Goal: Task Accomplishment & Management: Complete application form

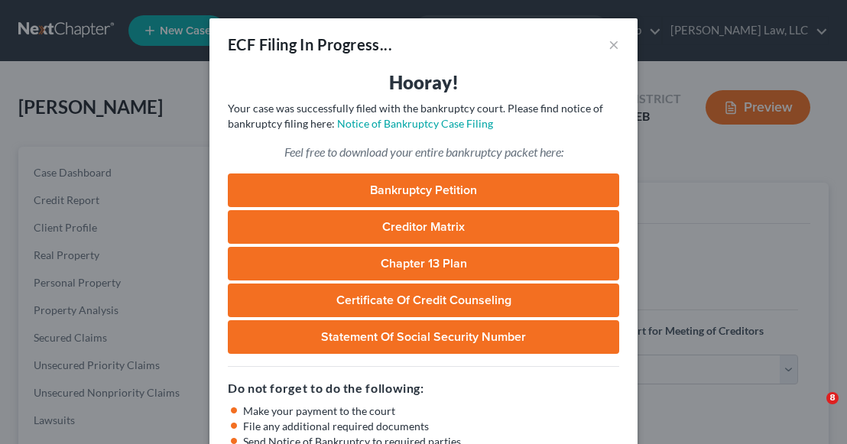
select select "0"
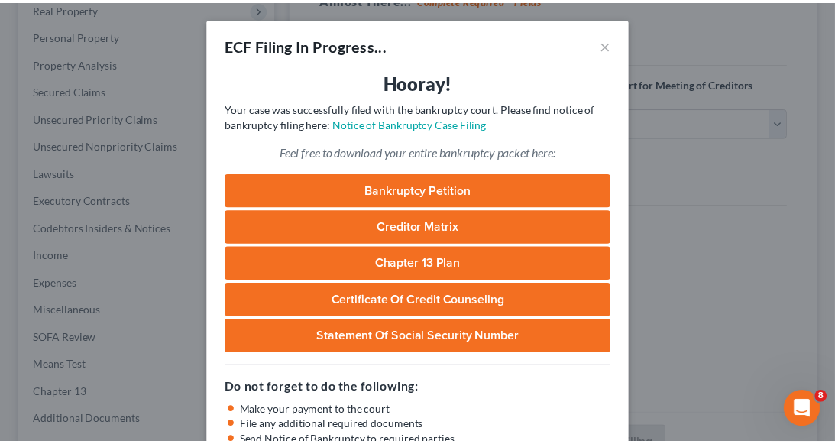
scroll to position [17, 0]
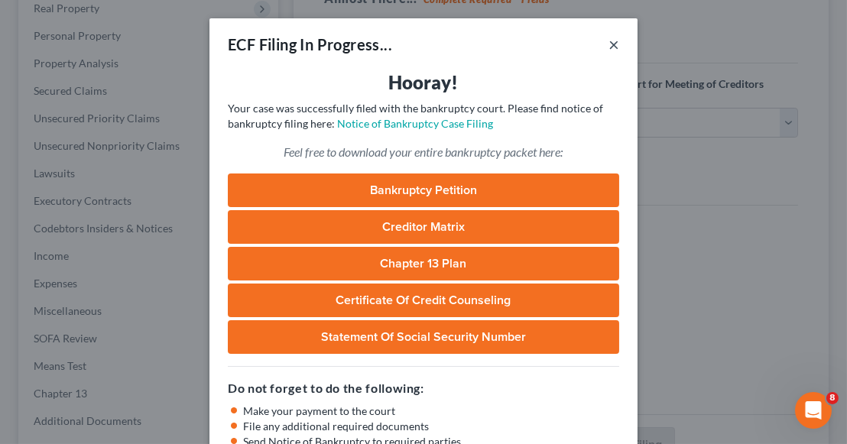
click at [610, 41] on button "×" at bounding box center [613, 44] width 11 height 18
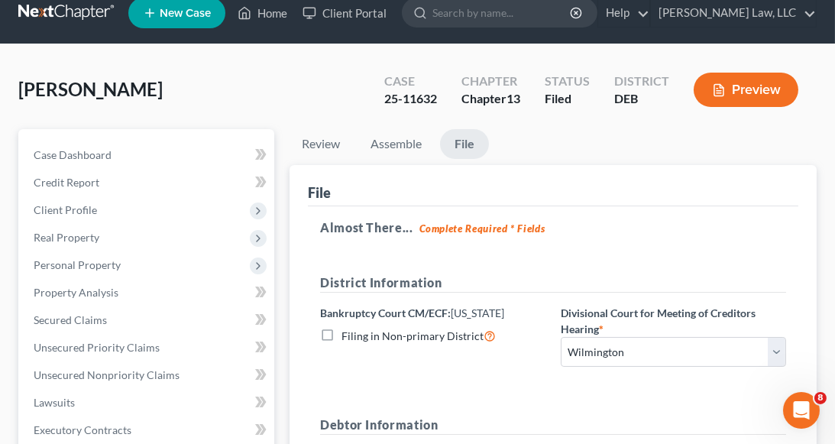
scroll to position [0, 0]
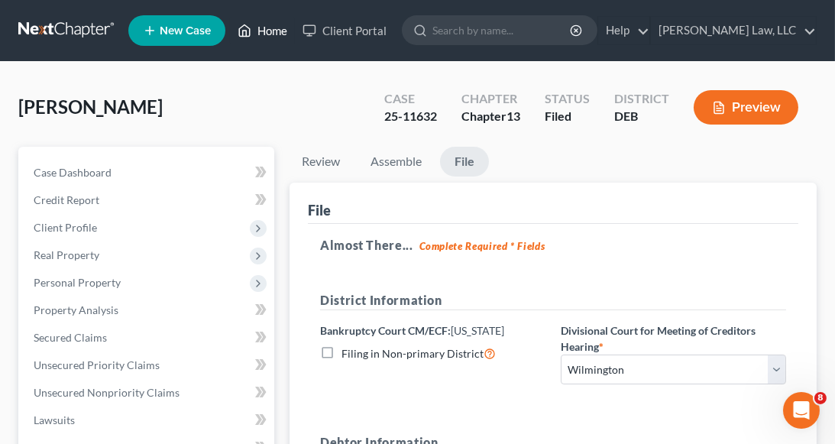
click at [261, 30] on link "Home" at bounding box center [262, 31] width 65 height 28
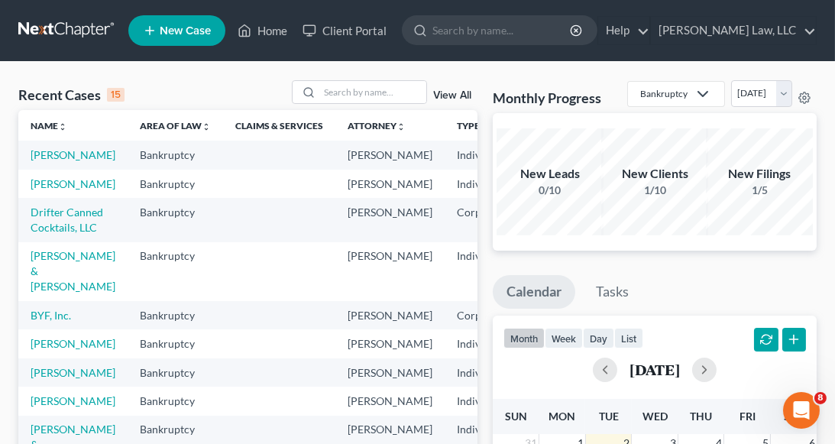
click at [63, 241] on td "Drifter Canned Cocktails, LLC" at bounding box center [72, 220] width 109 height 44
click at [51, 234] on link "Drifter Canned Cocktails, LLC" at bounding box center [67, 220] width 73 height 28
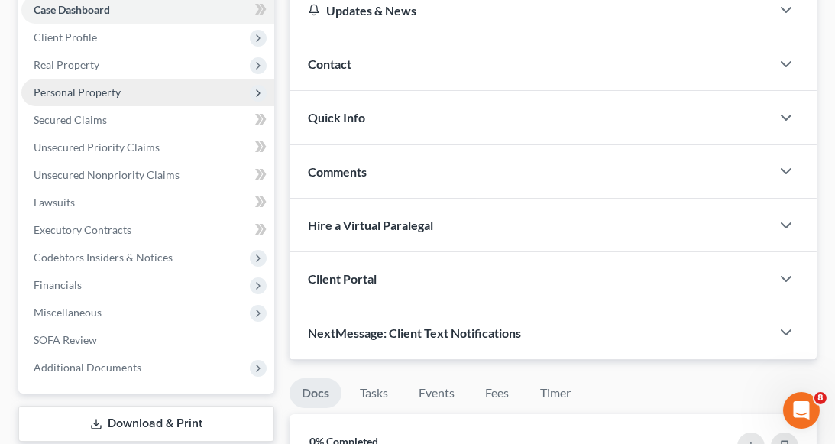
scroll to position [192, 0]
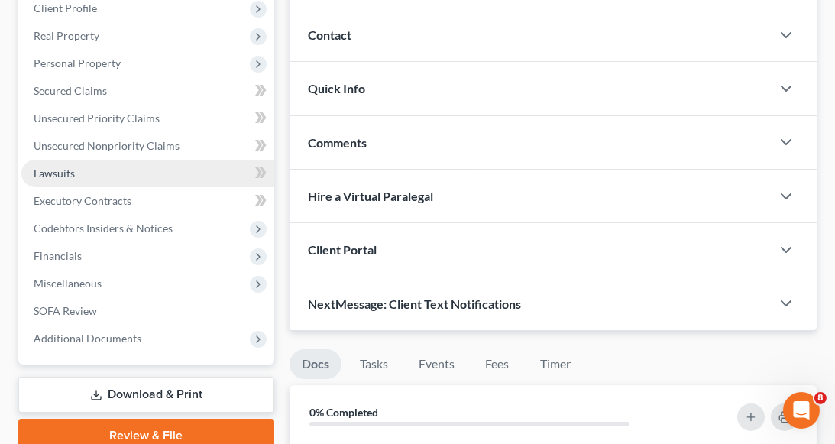
click at [100, 170] on link "Lawsuits" at bounding box center [147, 174] width 253 height 28
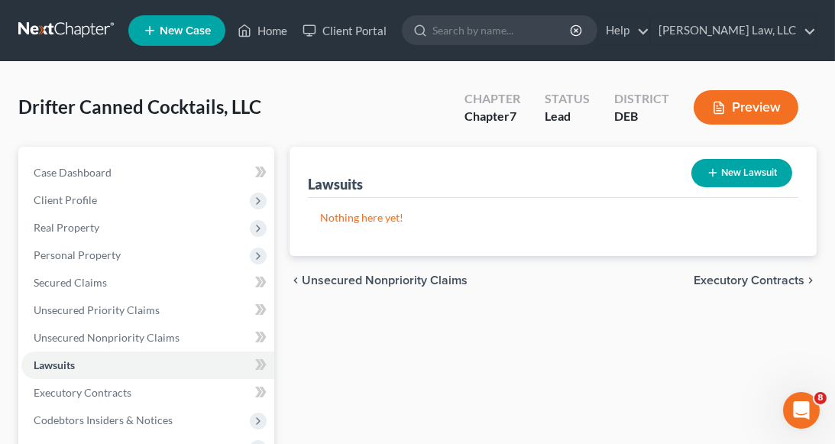
click at [762, 176] on button "New Lawsuit" at bounding box center [741, 173] width 101 height 28
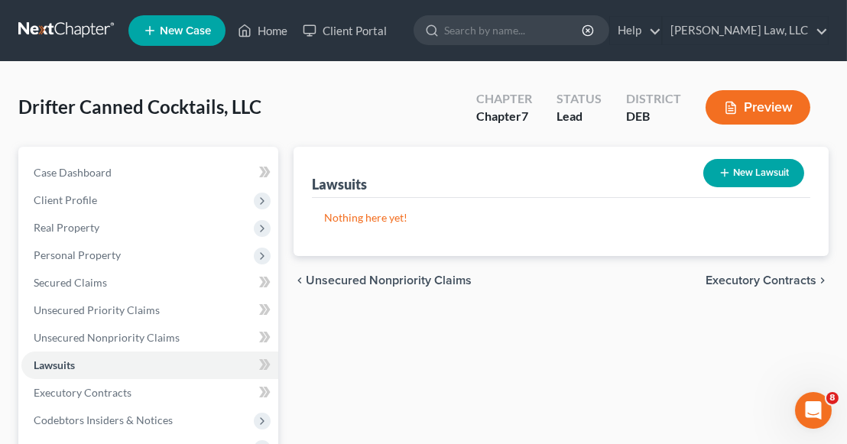
select select "0"
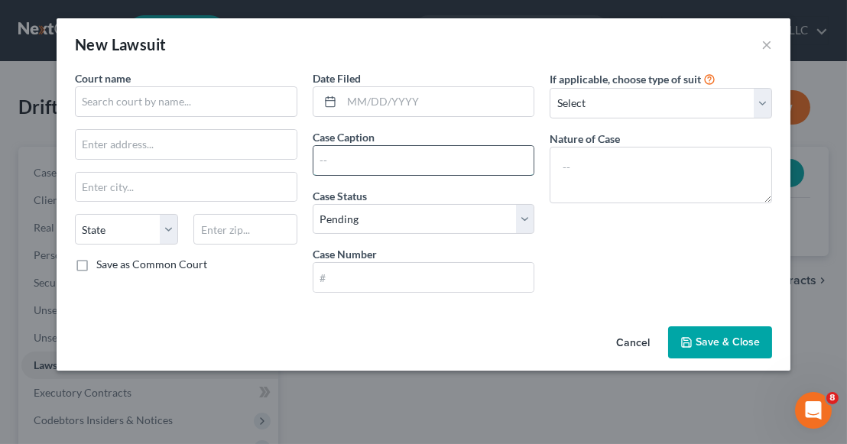
click at [368, 151] on input "text" at bounding box center [423, 160] width 221 height 29
paste input "RICHCANADIAN VENTURES VS DRIFTER CANNED COCKTAILS"
type input "RICHCANADIAN VENTURES VS DRIFTER CANNED COCKTAILS"
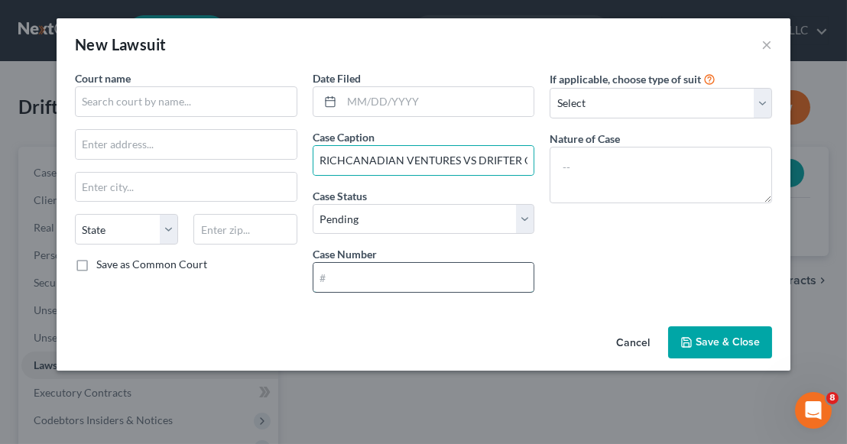
click at [370, 265] on input "text" at bounding box center [423, 277] width 221 height 29
paste input "N25C-05-346"
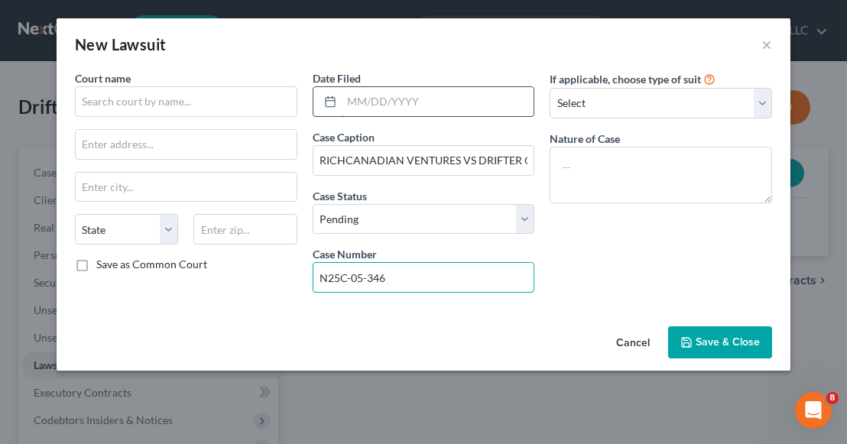
type input "N25C-05-346"
click at [342, 112] on input "text" at bounding box center [438, 101] width 193 height 29
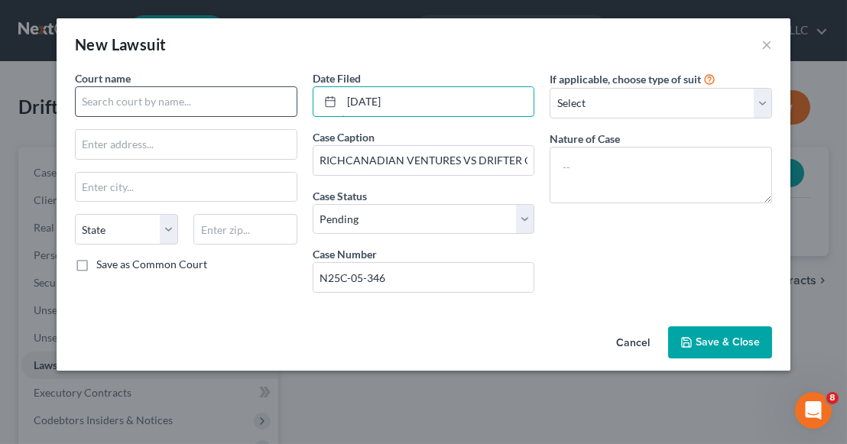
type input "[DATE]"
click at [235, 101] on input "text" at bounding box center [186, 101] width 222 height 31
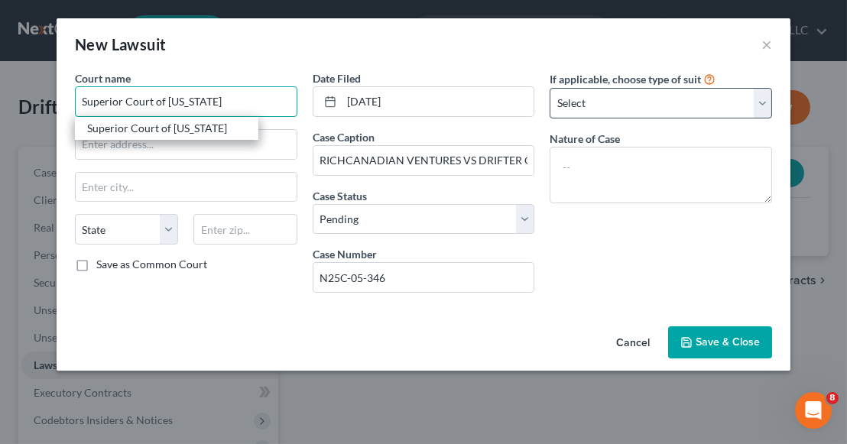
type input "Superior Court of [US_STATE]"
click at [586, 95] on select "Select Repossession Foreclosure Returns Other" at bounding box center [660, 103] width 222 height 31
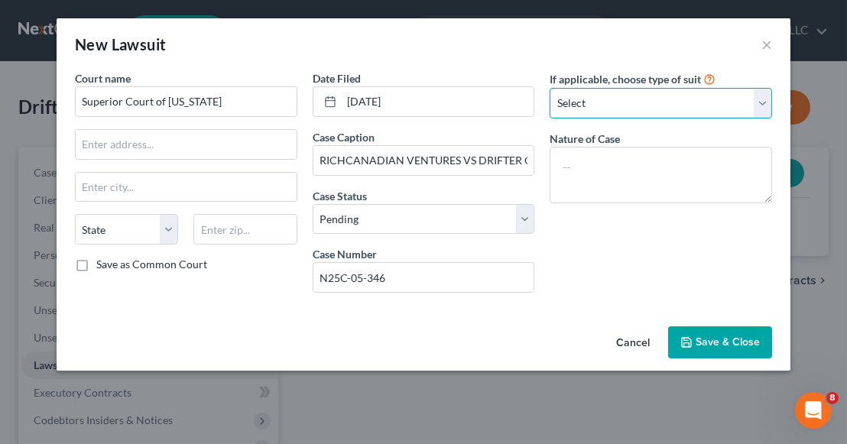
select select "3"
click at [549, 88] on select "Select Repossession Foreclosure Returns Other" at bounding box center [660, 103] width 222 height 31
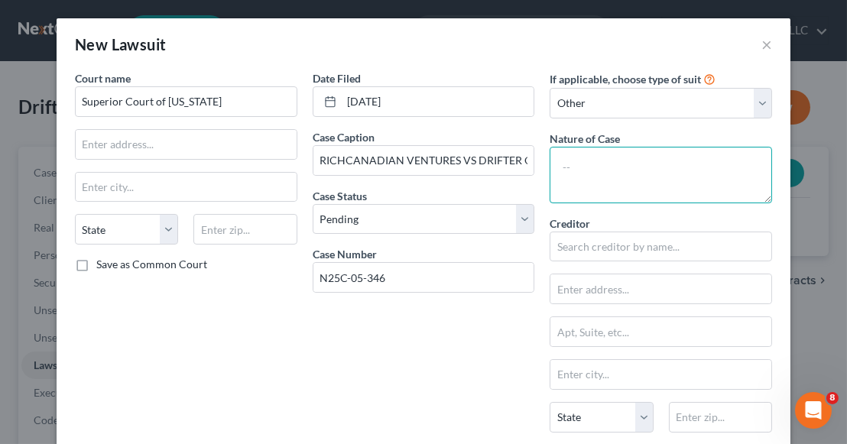
click at [594, 183] on textarea at bounding box center [660, 175] width 222 height 57
type textarea "Debt/Breach of Contract"
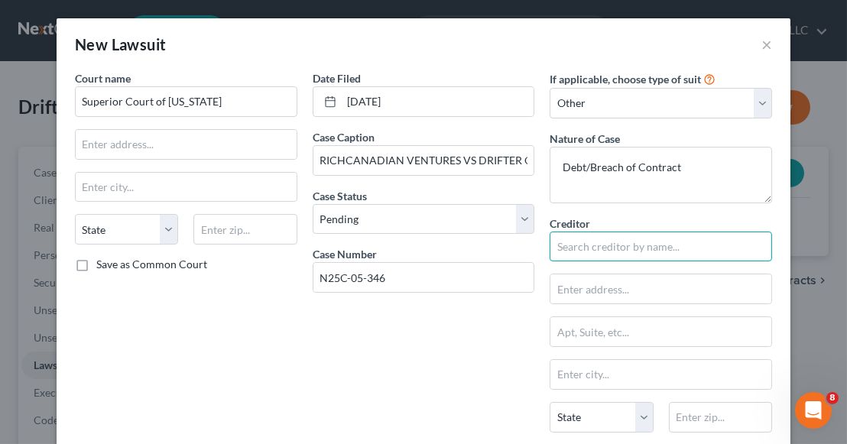
click at [608, 258] on input "text" at bounding box center [660, 246] width 222 height 31
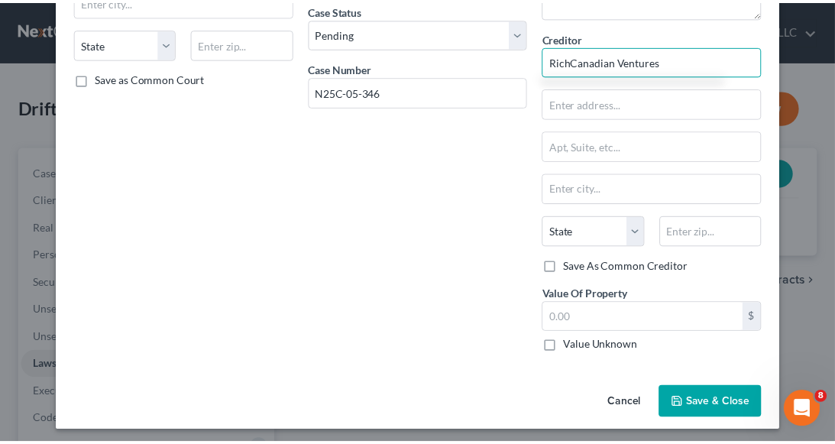
scroll to position [188, 0]
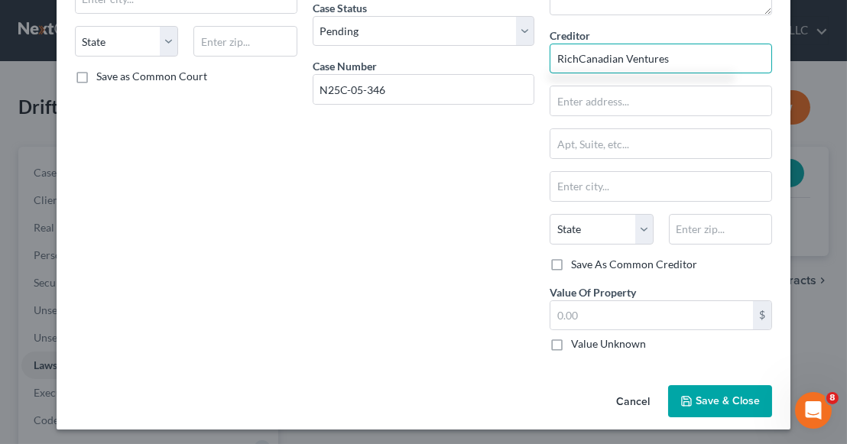
type input "RichCanadian Ventures"
click at [698, 398] on span "Save & Close" at bounding box center [727, 400] width 64 height 13
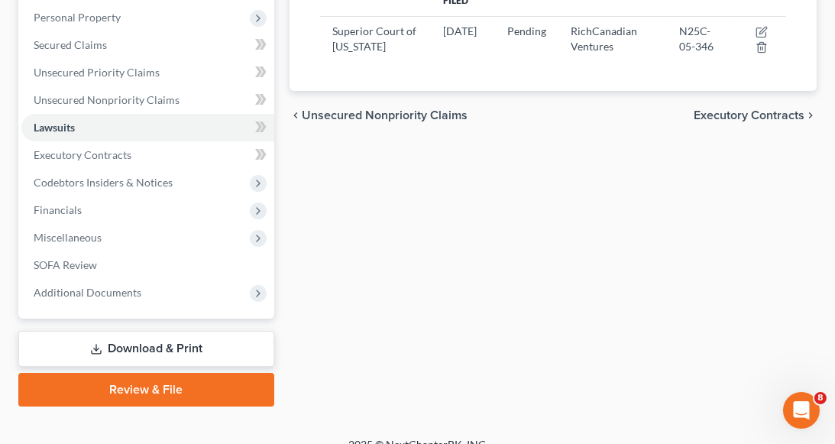
scroll to position [238, 0]
click at [188, 342] on link "Download & Print" at bounding box center [146, 349] width 256 height 36
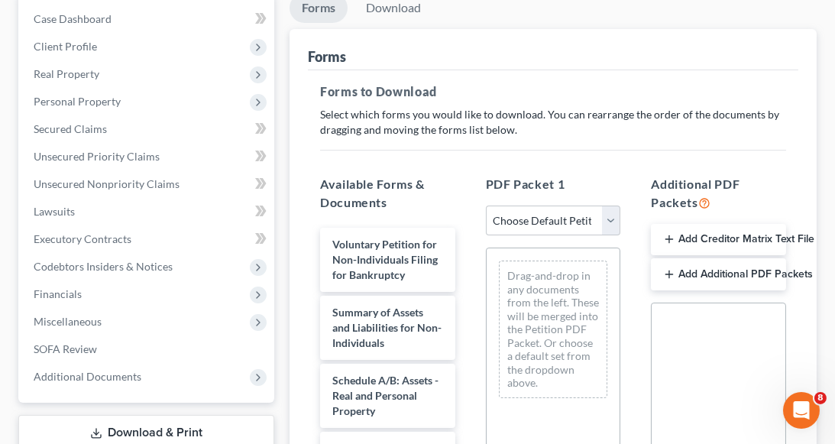
scroll to position [155, 0]
click at [545, 218] on select "Choose Default Petition PDF Packet Complete Bankruptcy Petition (all forms and …" at bounding box center [553, 219] width 135 height 31
select select "0"
click at [486, 204] on select "Choose Default Petition PDF Packet Complete Bankruptcy Petition (all forms and …" at bounding box center [553, 219] width 135 height 31
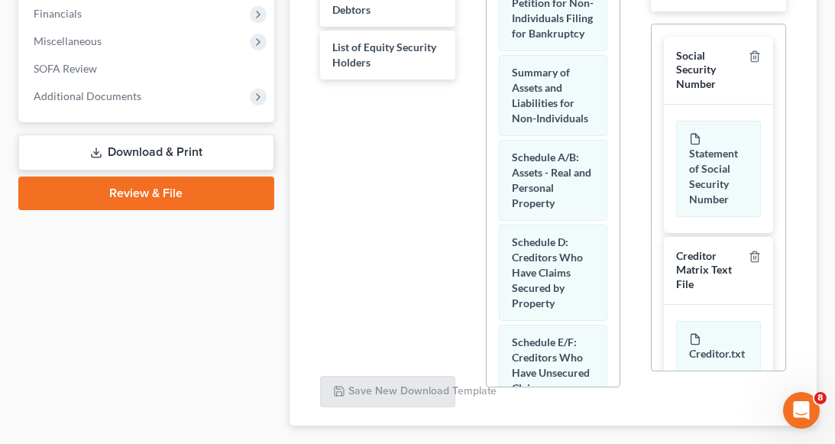
scroll to position [520, 0]
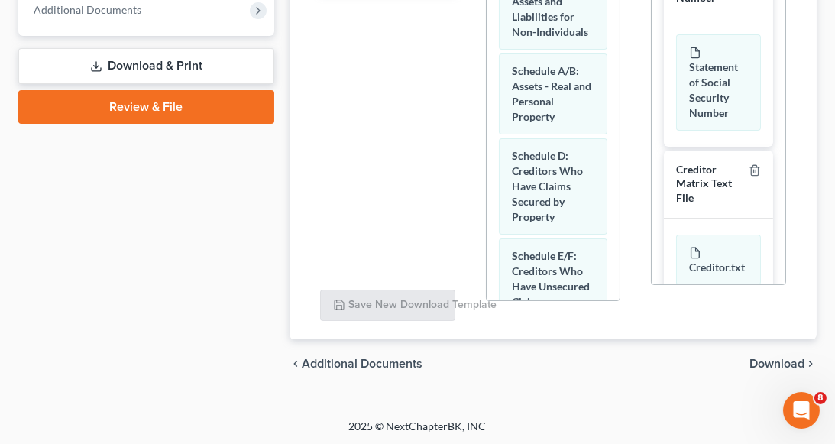
click at [761, 362] on span "Download" at bounding box center [776, 364] width 55 height 12
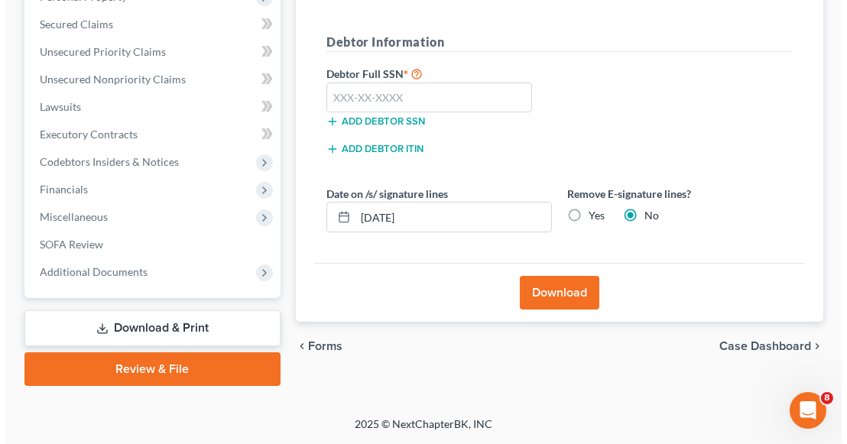
scroll to position [256, 0]
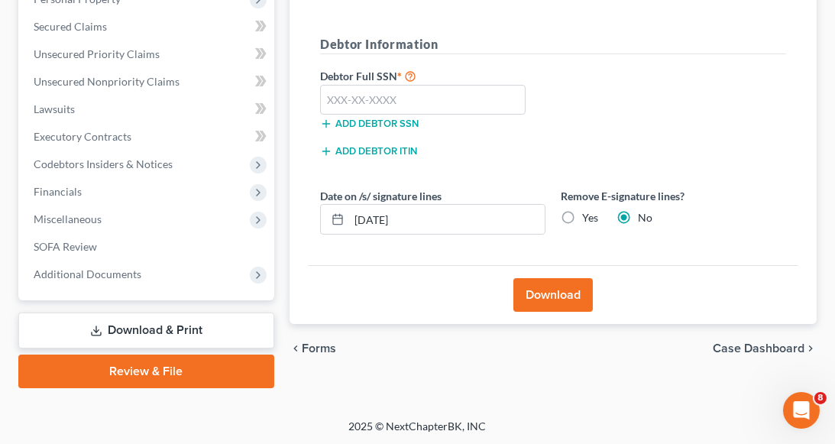
click at [551, 290] on button "Download" at bounding box center [552, 295] width 79 height 34
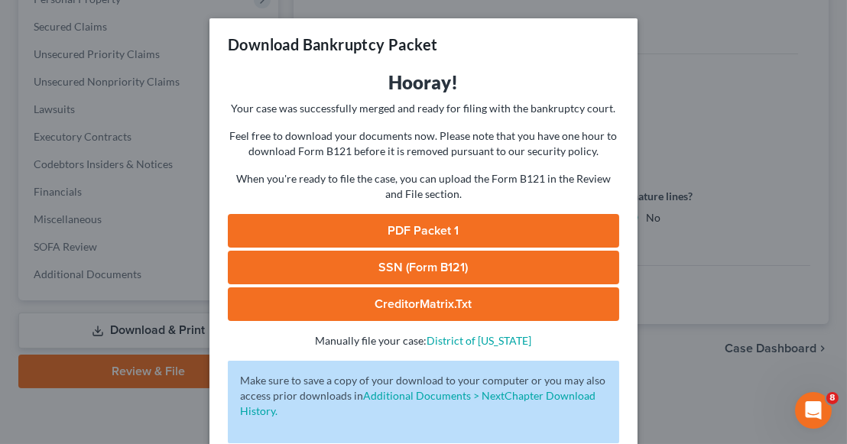
click at [428, 231] on link "PDF Packet 1" at bounding box center [423, 231] width 391 height 34
